Goal: Information Seeking & Learning: Learn about a topic

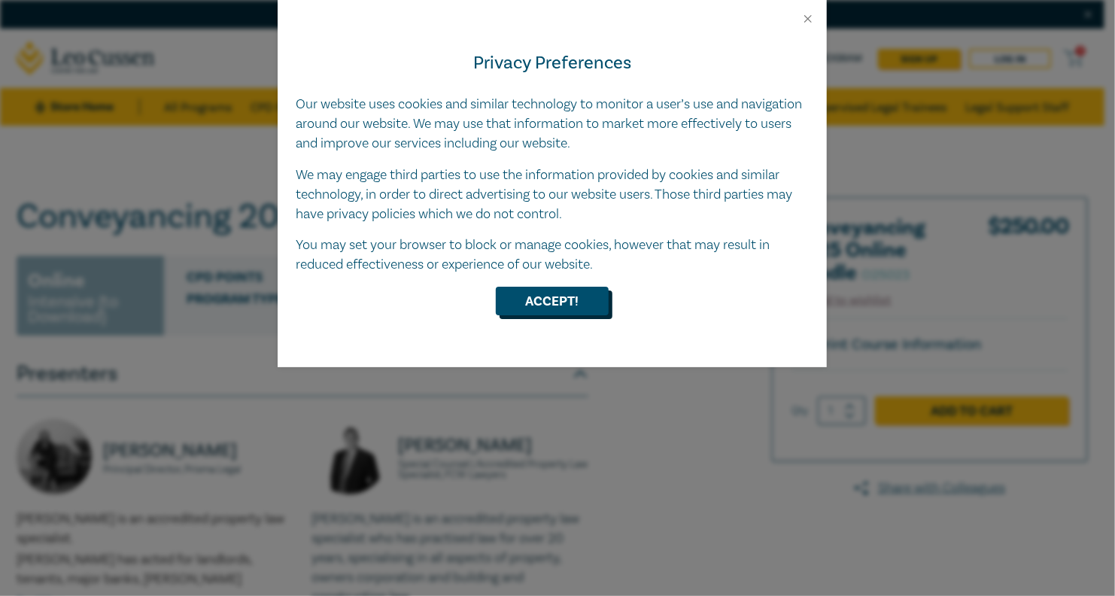
click at [522, 302] on button "Accept!" at bounding box center [552, 301] width 113 height 29
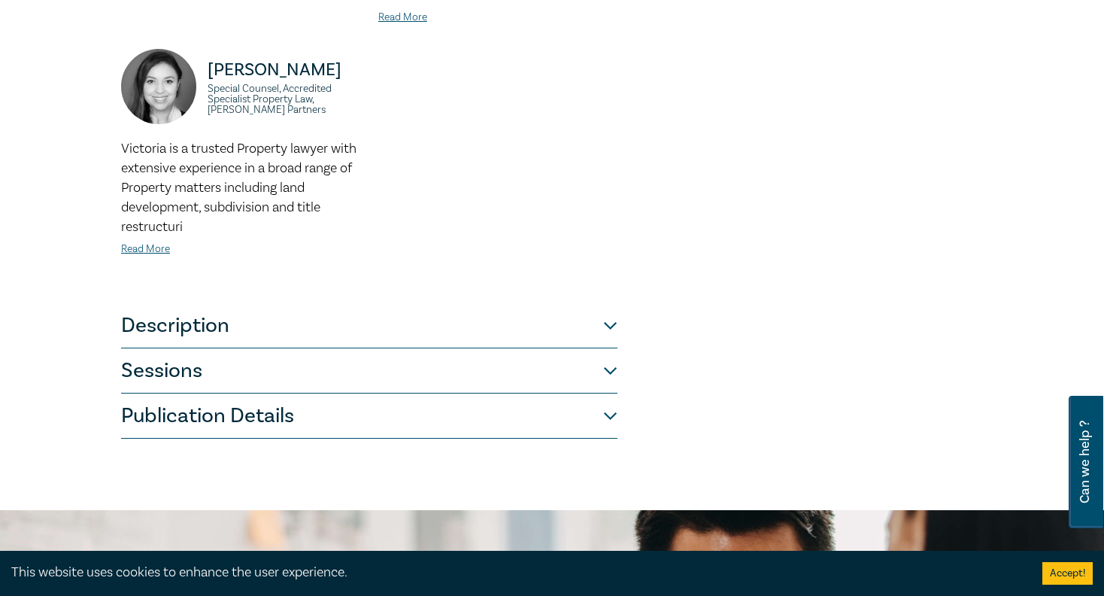
scroll to position [677, 0]
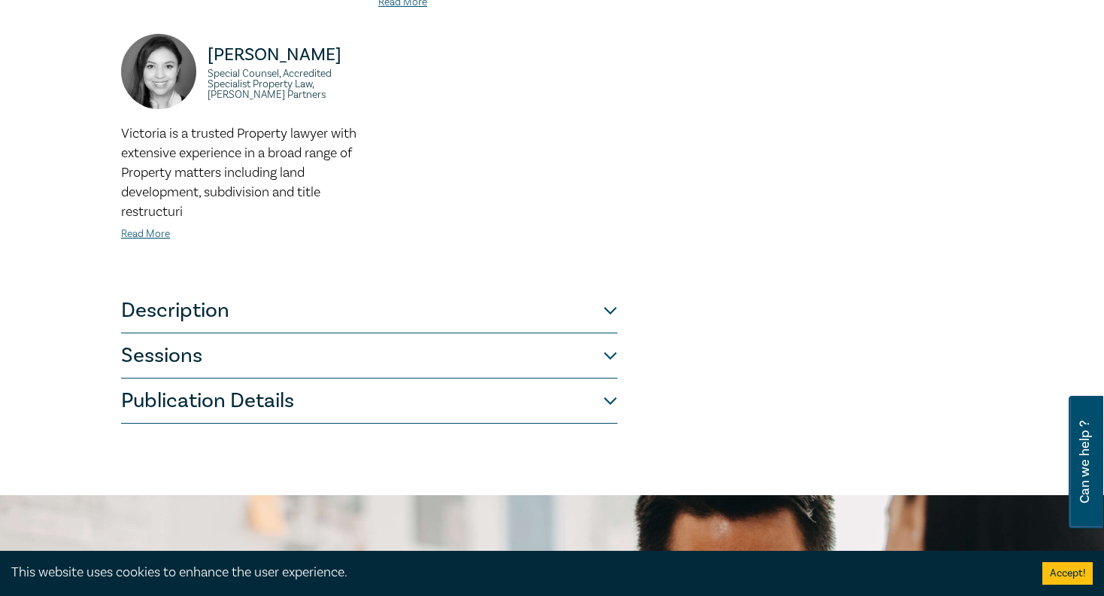
click at [121, 288] on button "Description" at bounding box center [369, 310] width 496 height 45
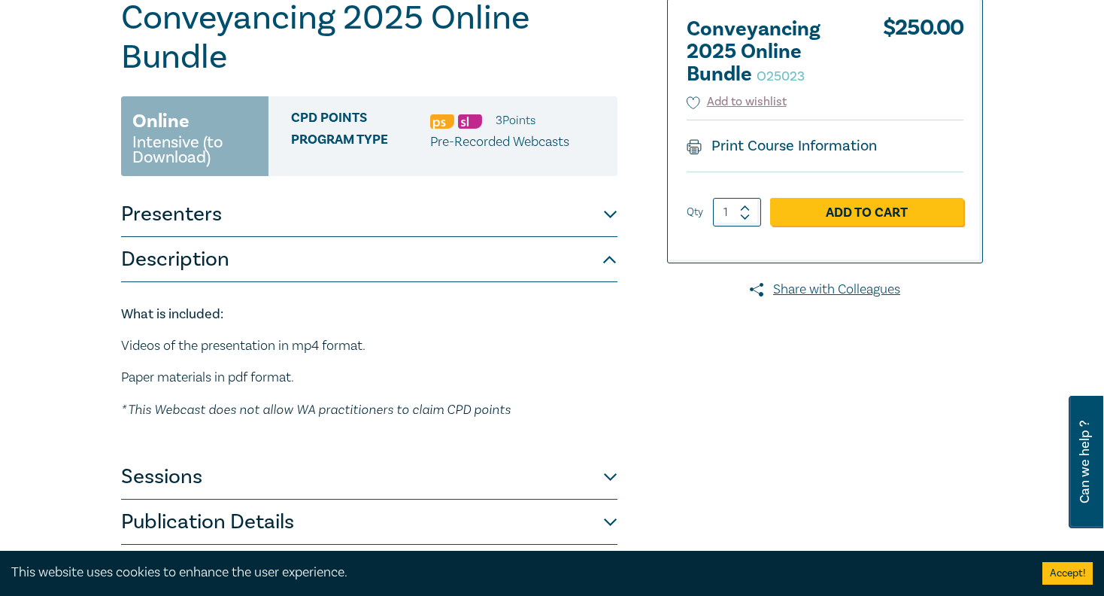
scroll to position [223, 0]
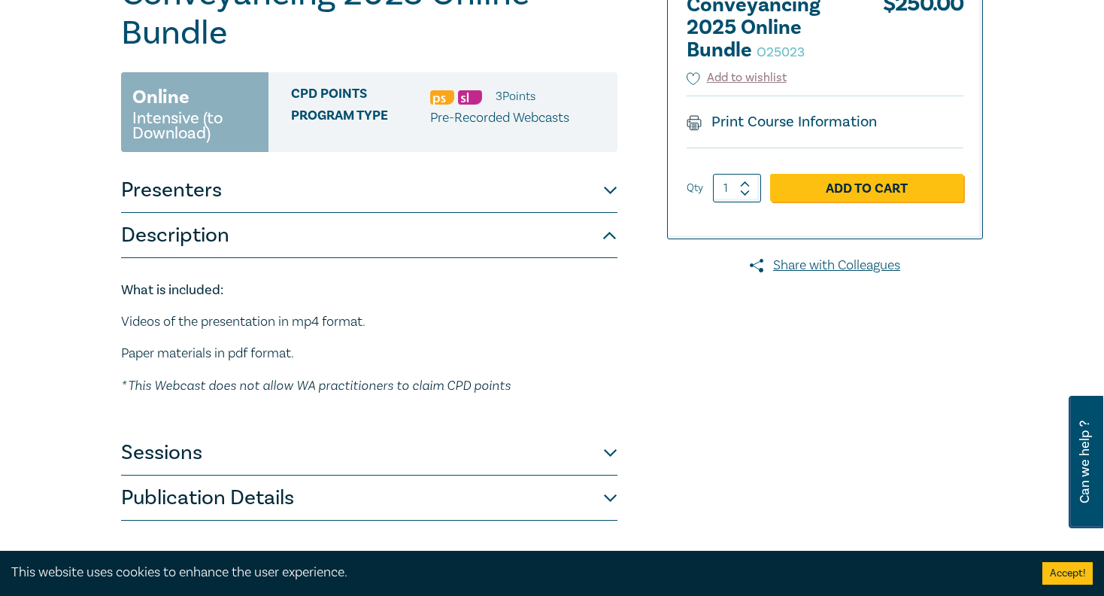
click at [197, 213] on button "Description" at bounding box center [369, 235] width 496 height 45
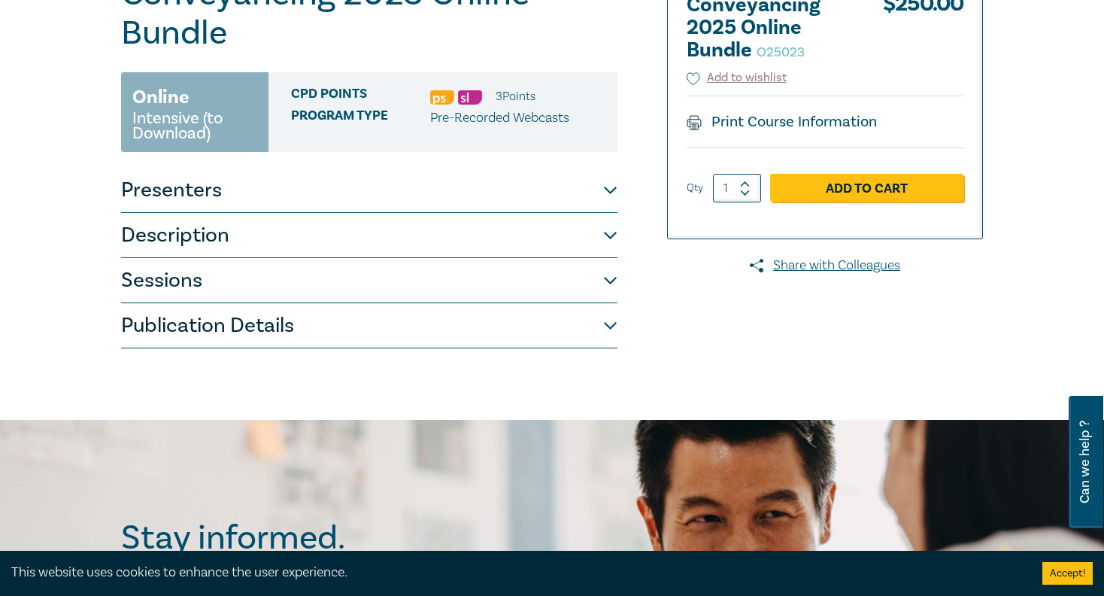
click at [208, 168] on button "Presenters" at bounding box center [369, 190] width 496 height 45
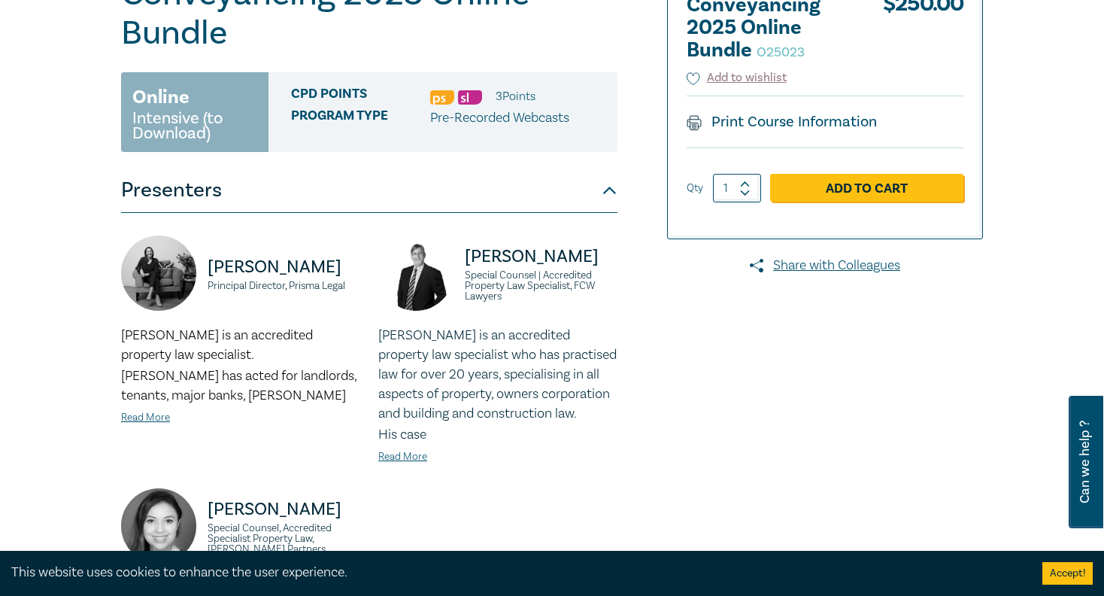
click at [201, 168] on button "Presenters" at bounding box center [369, 190] width 496 height 45
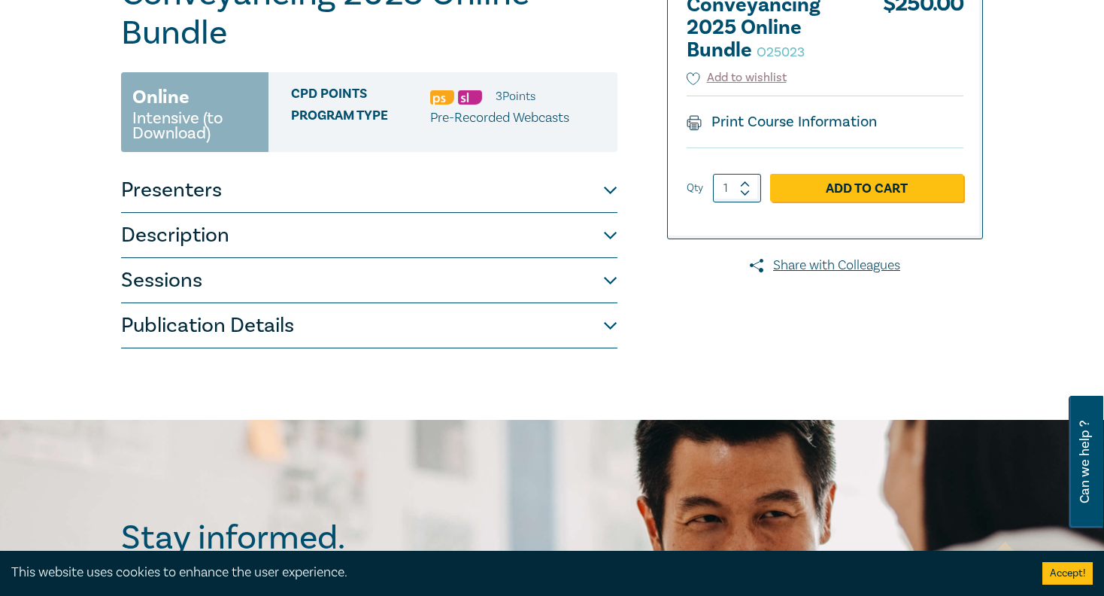
click at [169, 258] on button "Sessions" at bounding box center [369, 280] width 496 height 45
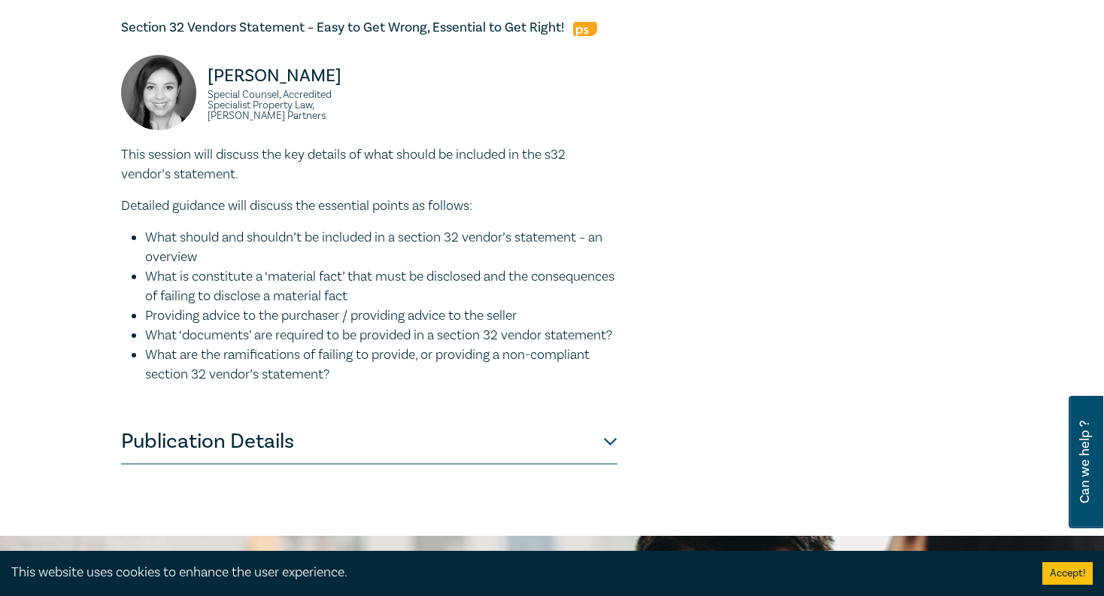
scroll to position [1577, 0]
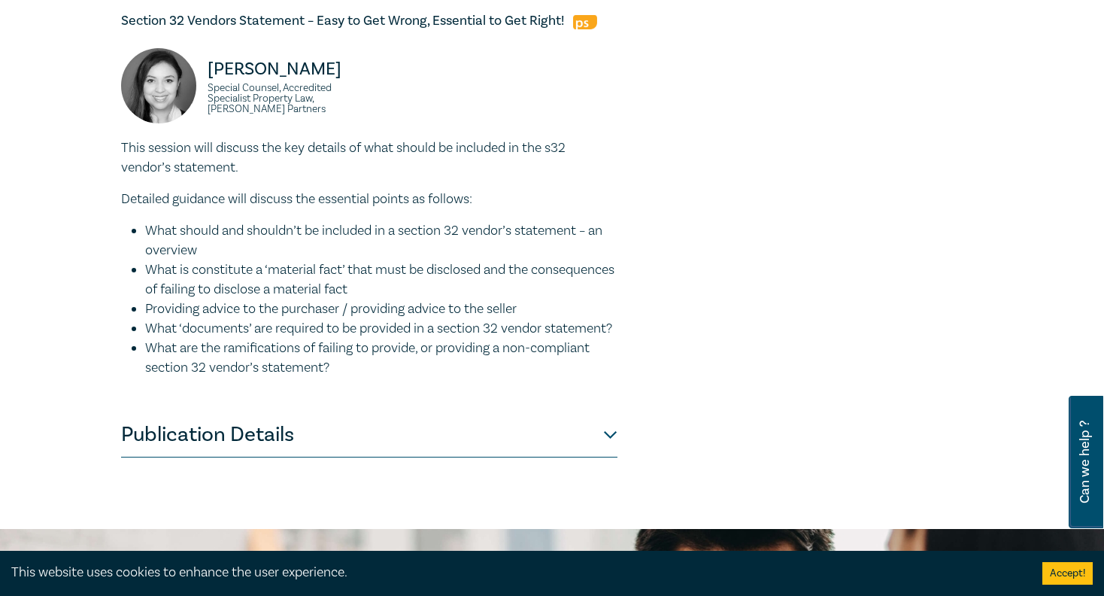
click at [165, 412] on button "Publication Details" at bounding box center [369, 434] width 496 height 45
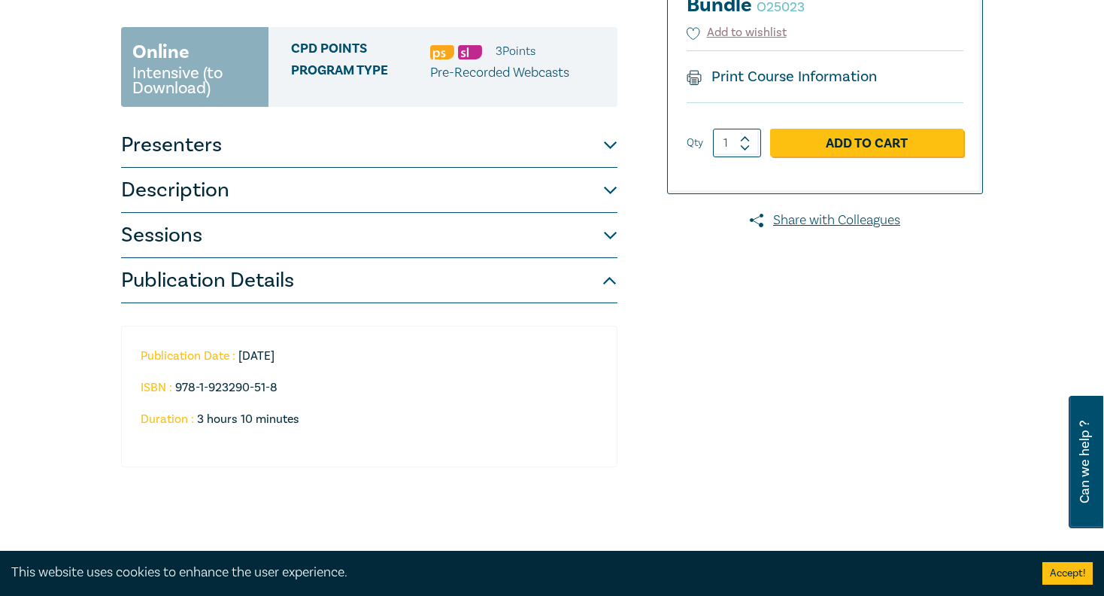
scroll to position [259, 0]
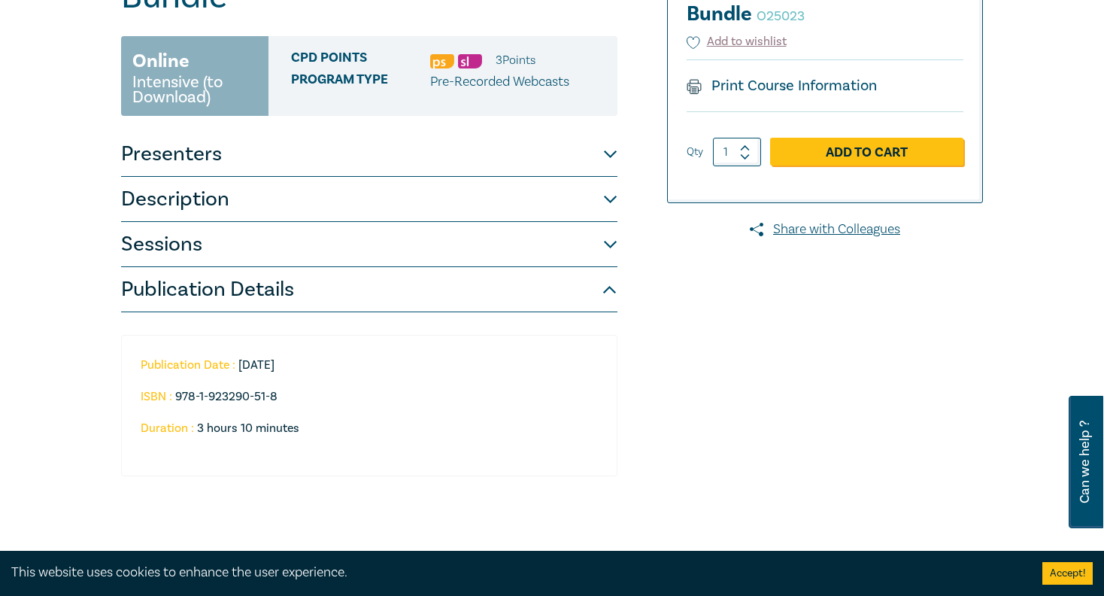
click at [169, 222] on button "Sessions" at bounding box center [369, 244] width 496 height 45
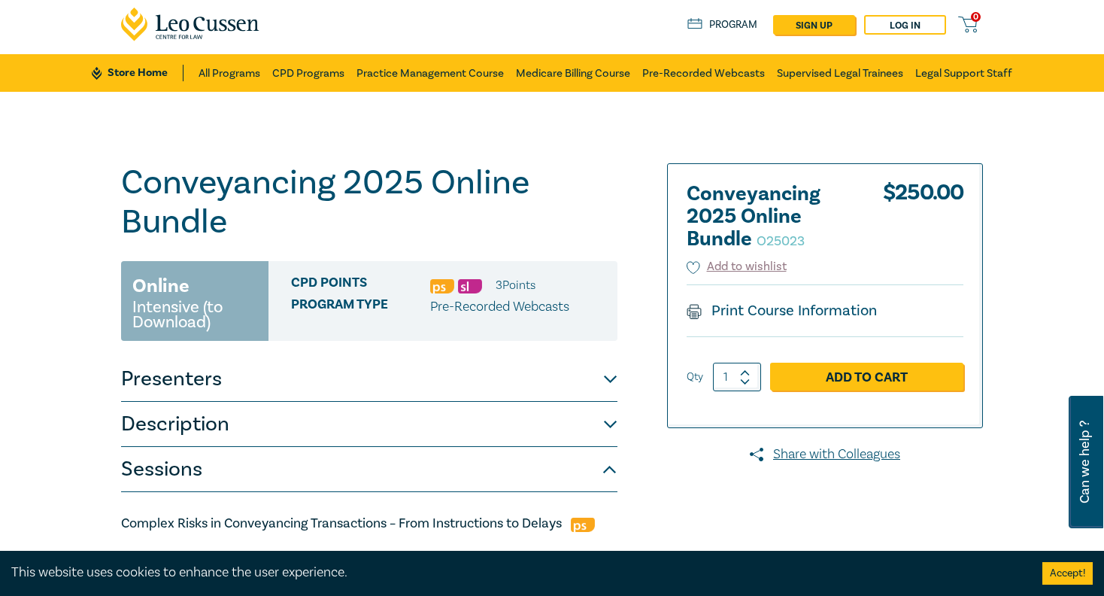
scroll to position [0, 0]
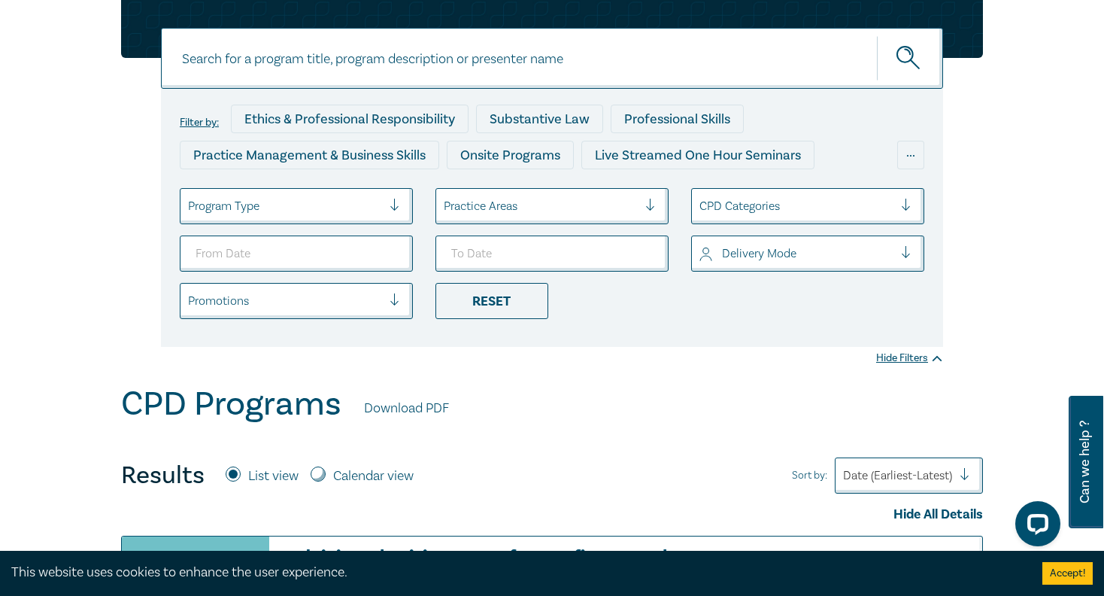
click at [576, 211] on div at bounding box center [541, 206] width 194 height 20
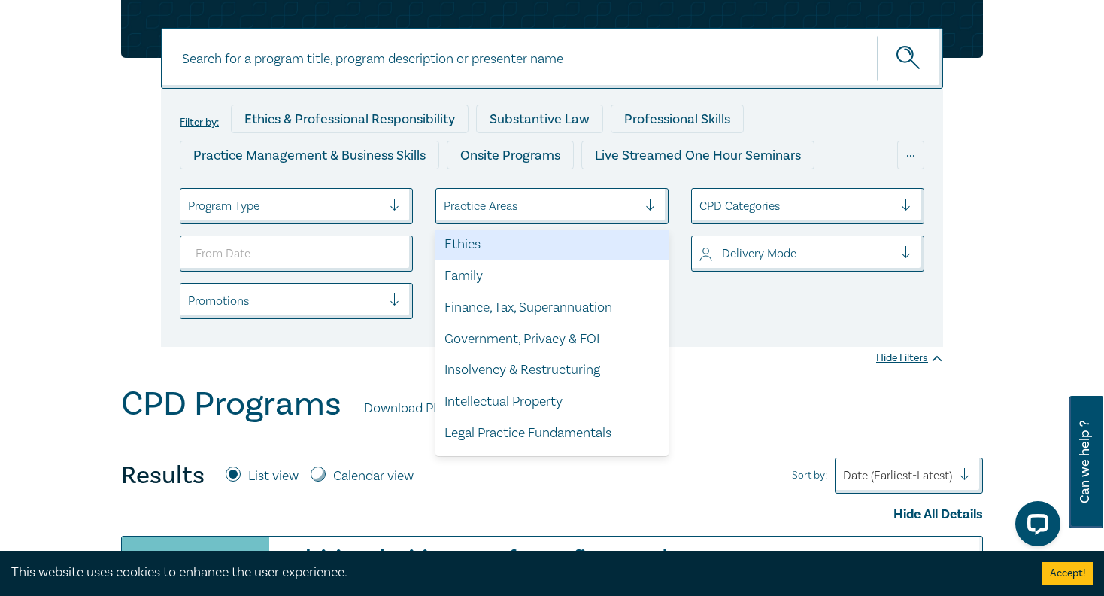
scroll to position [442, 0]
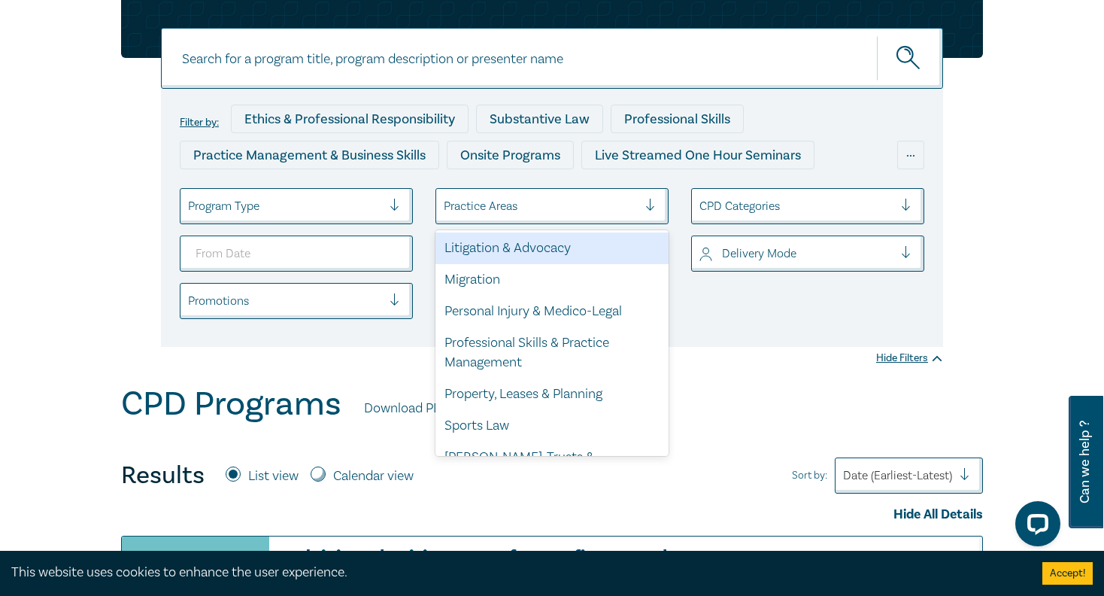
click at [755, 211] on div at bounding box center [797, 206] width 194 height 20
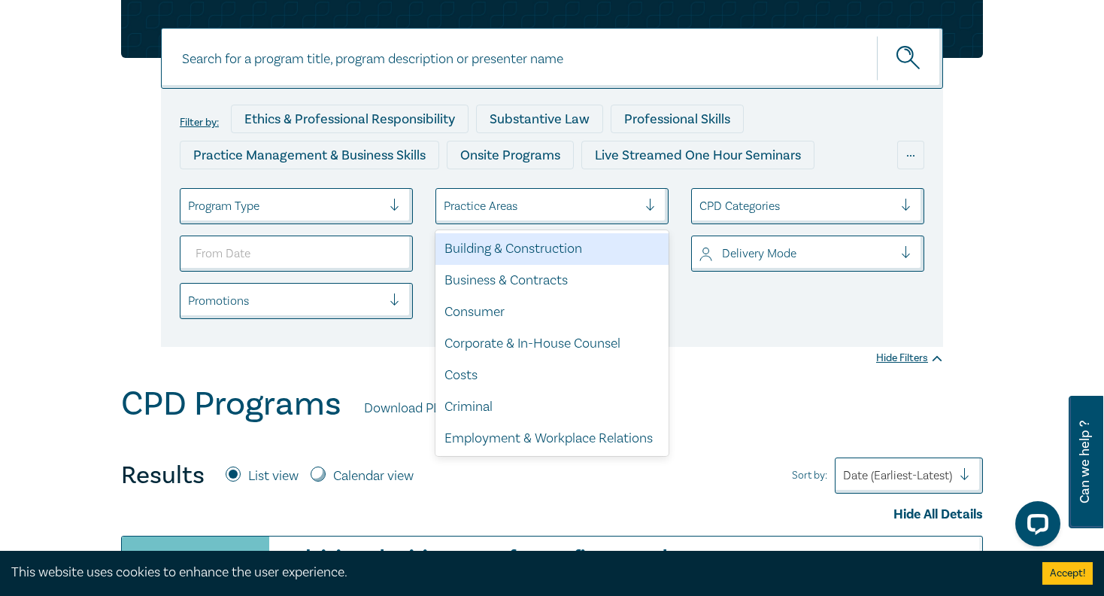
click at [638, 207] on div at bounding box center [541, 206] width 194 height 20
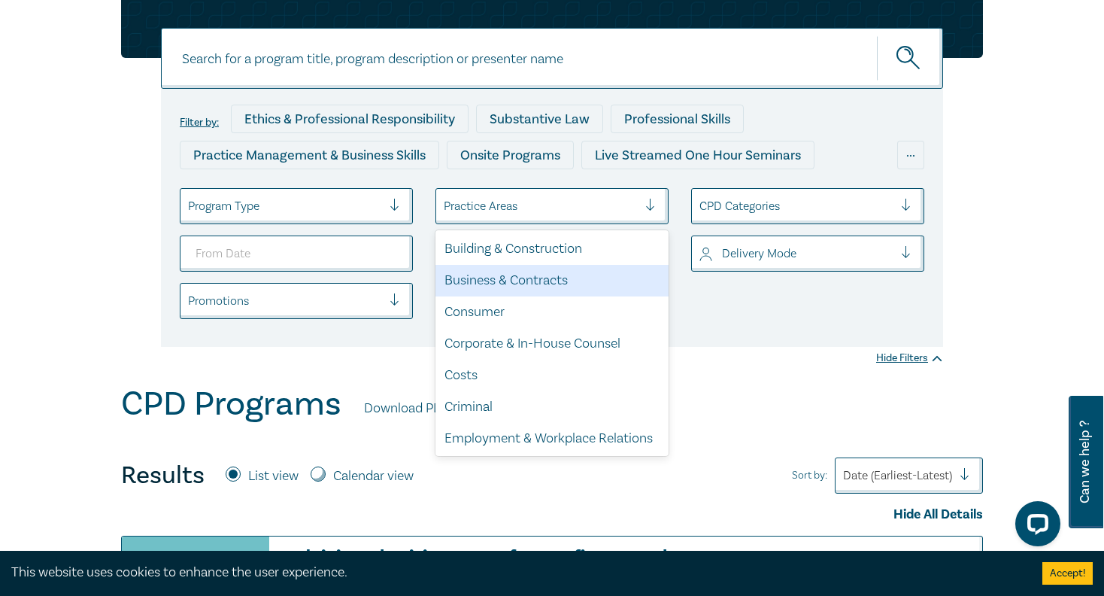
click at [327, 218] on div "Program Type" at bounding box center [285, 206] width 209 height 26
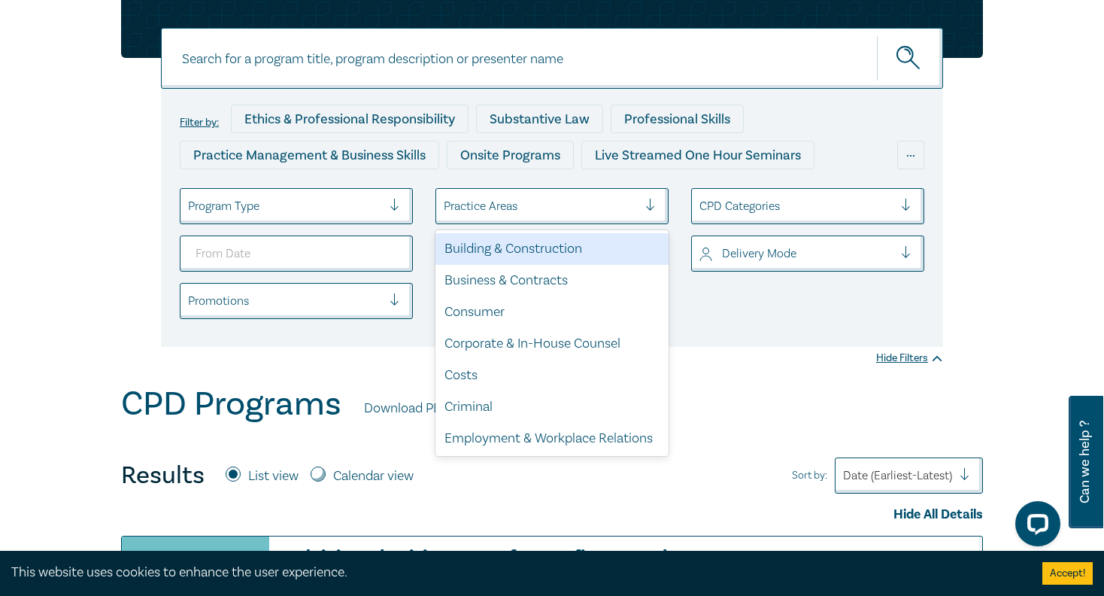
click at [455, 203] on div at bounding box center [541, 206] width 194 height 20
click at [507, 255] on div "Building & Construction" at bounding box center [552, 249] width 233 height 32
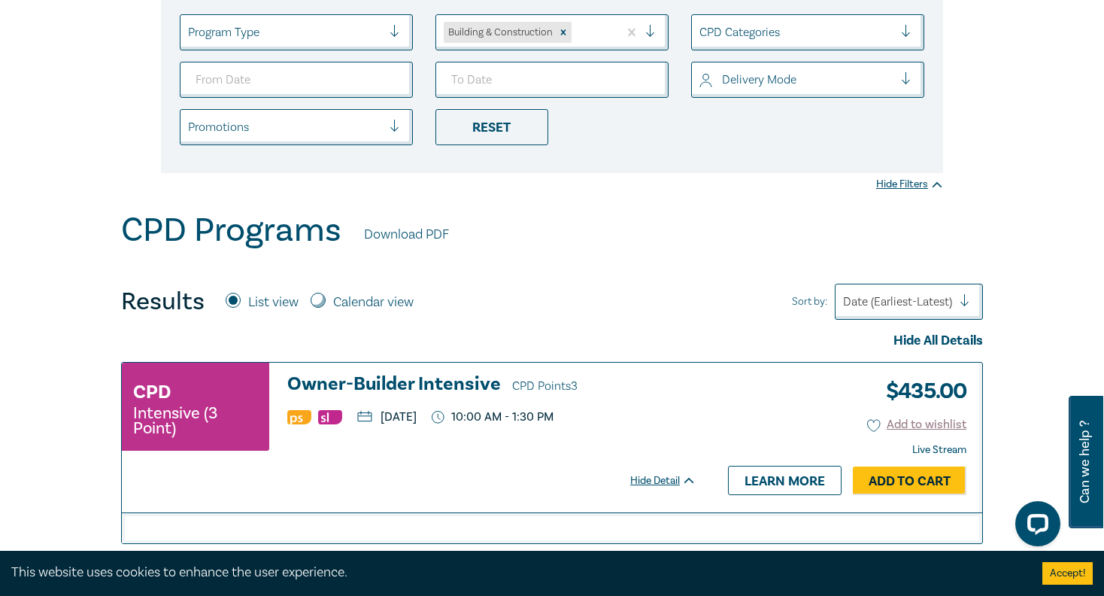
scroll to position [226, 0]
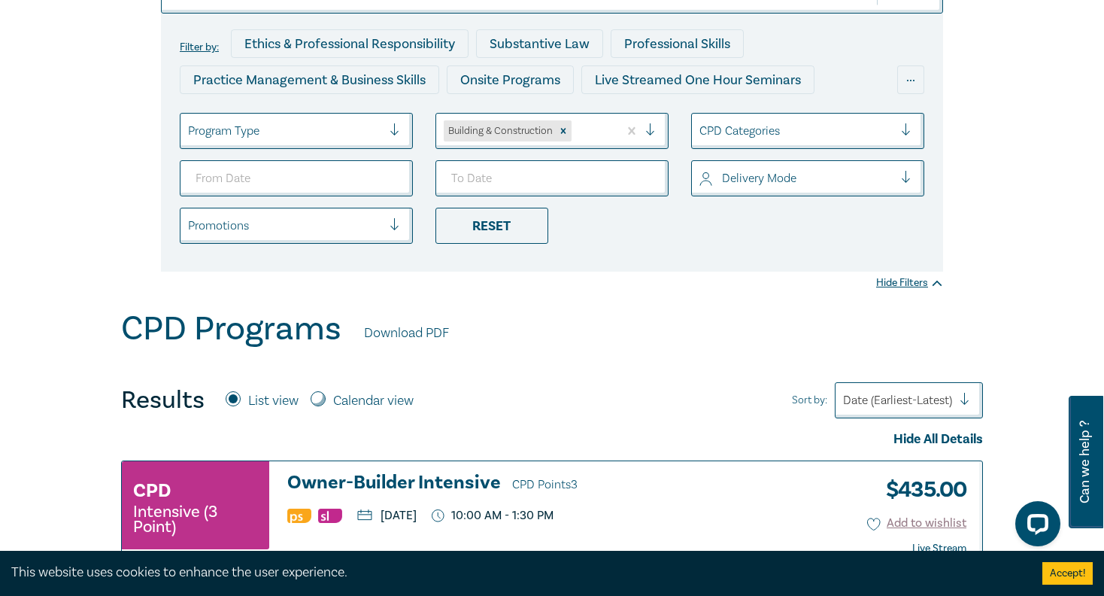
drag, startPoint x: 466, startPoint y: 224, endPoint x: 536, endPoint y: 363, distance: 155.4
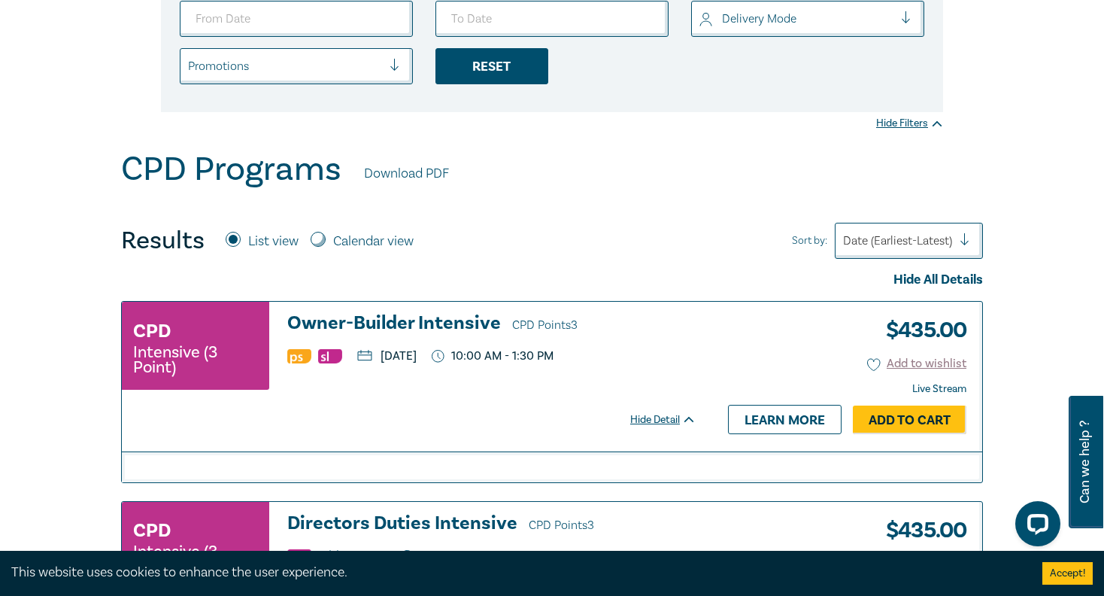
scroll to position [150, 0]
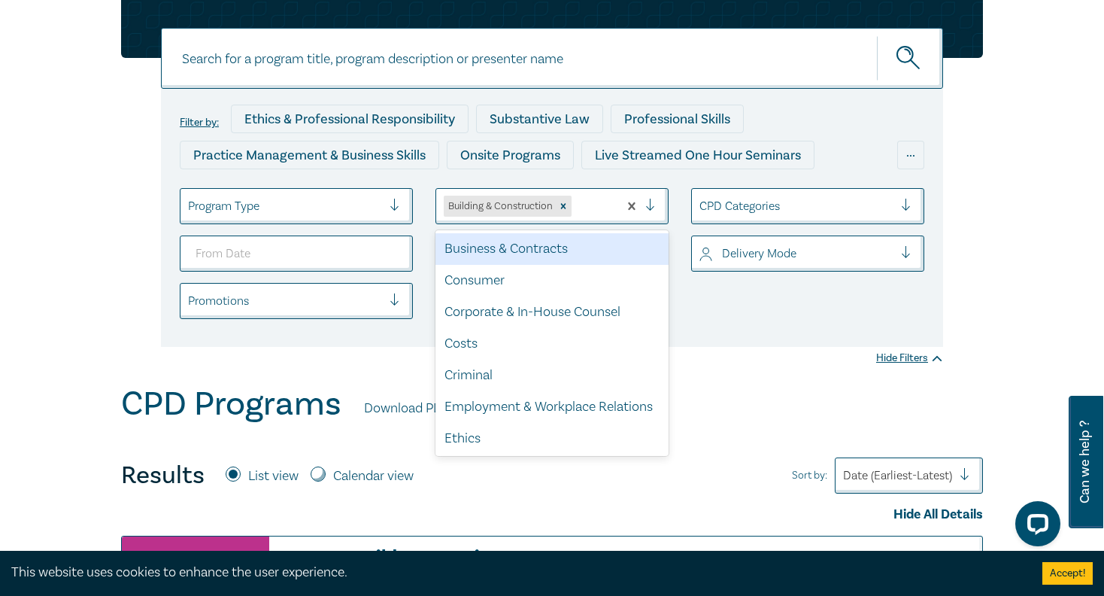
click at [575, 212] on div at bounding box center [593, 206] width 36 height 20
click at [555, 211] on div "Remove Building & Construction" at bounding box center [563, 206] width 17 height 21
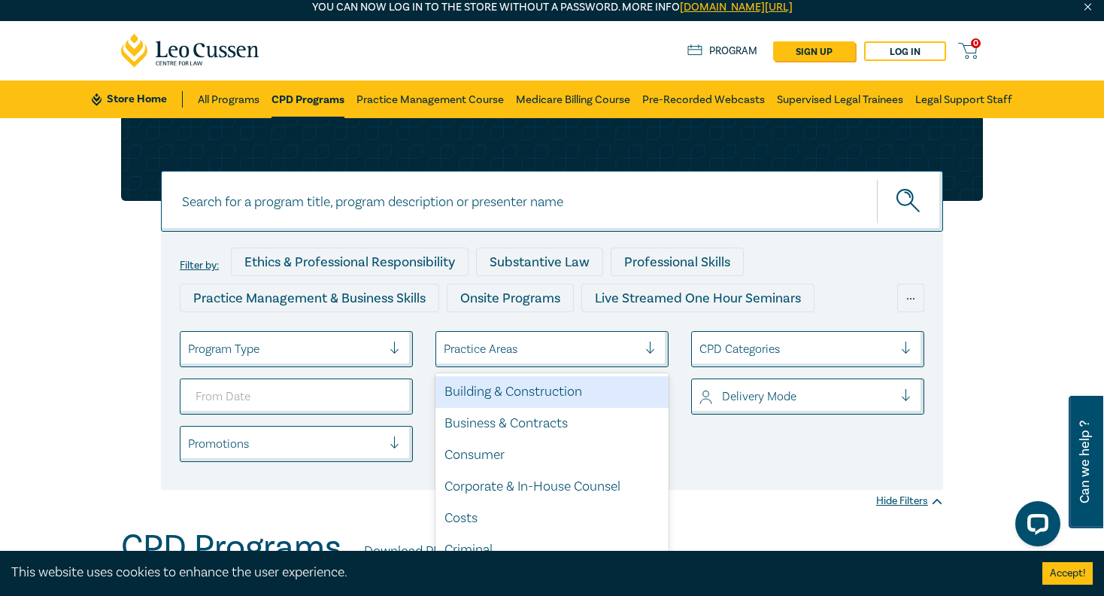
click at [523, 368] on ul "Program Type option Building & Construction focused, 1 of 21. 21 results availa…" at bounding box center [552, 396] width 767 height 131
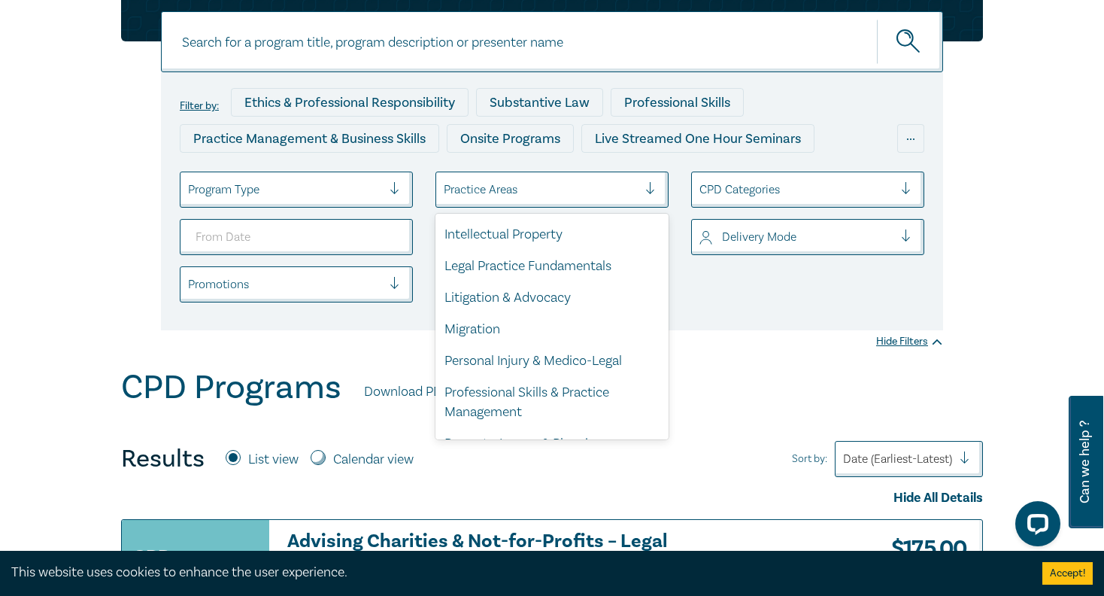
scroll to position [442, 0]
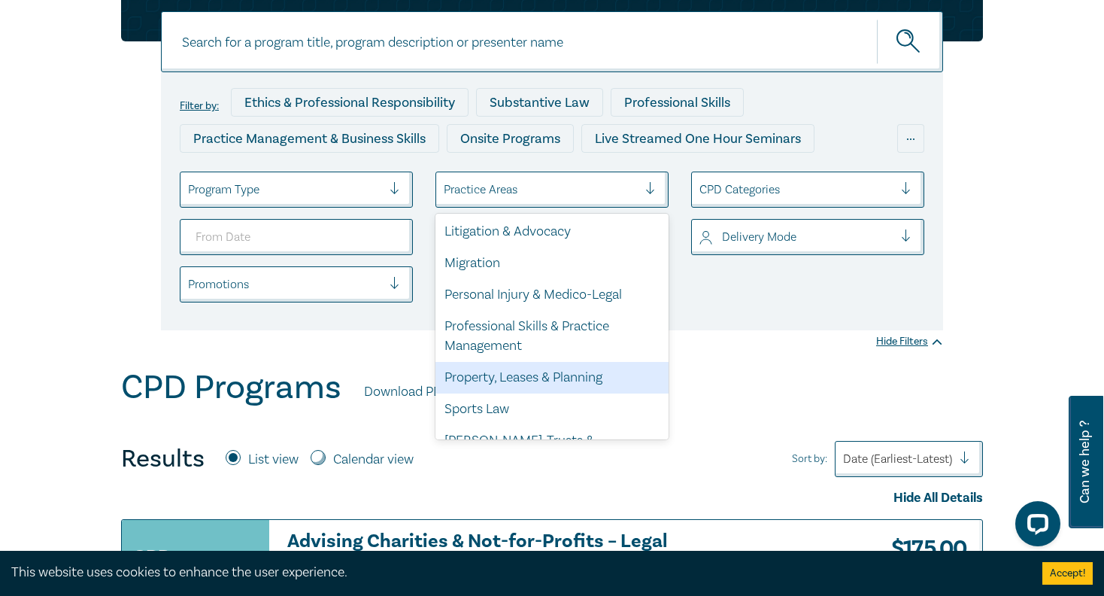
click at [487, 362] on div "Property, Leases & Planning" at bounding box center [552, 378] width 233 height 32
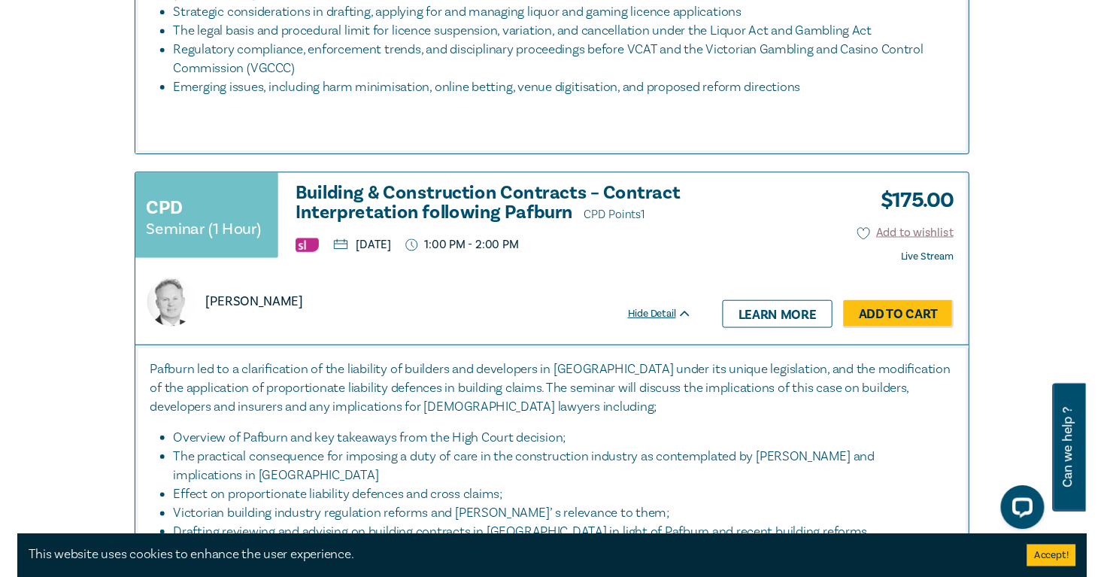
scroll to position [1881, 0]
